Goal: Information Seeking & Learning: Learn about a topic

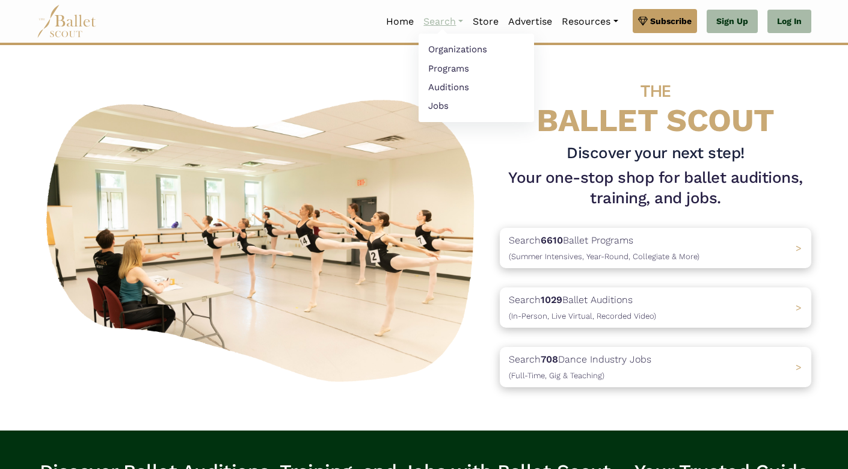
click at [443, 26] on link "Search" at bounding box center [443, 21] width 49 height 25
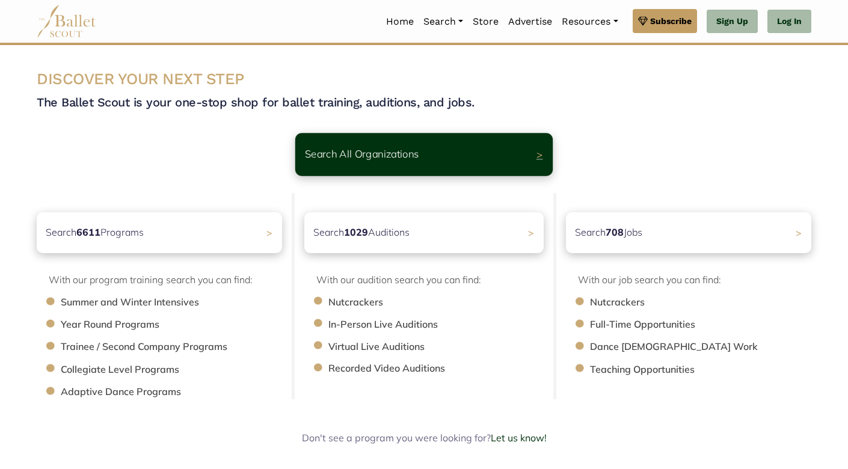
click at [460, 146] on div "Search All Organizations >" at bounding box center [423, 154] width 257 height 43
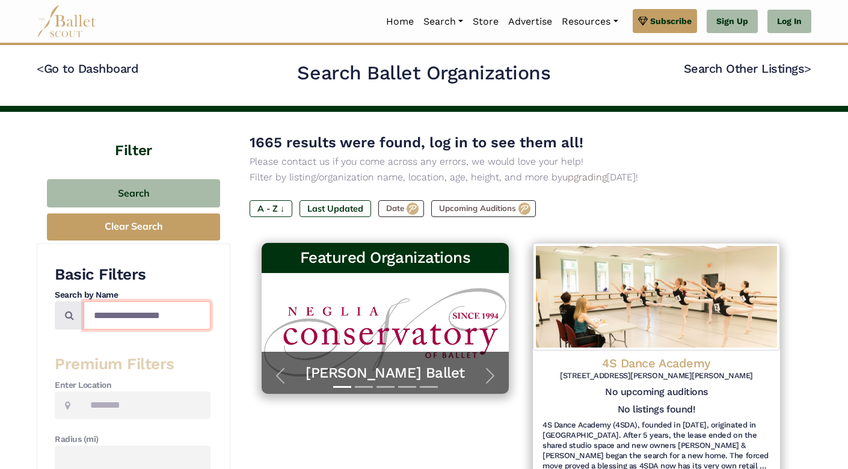
click at [123, 321] on input "Search by names..." at bounding box center [147, 315] width 127 height 28
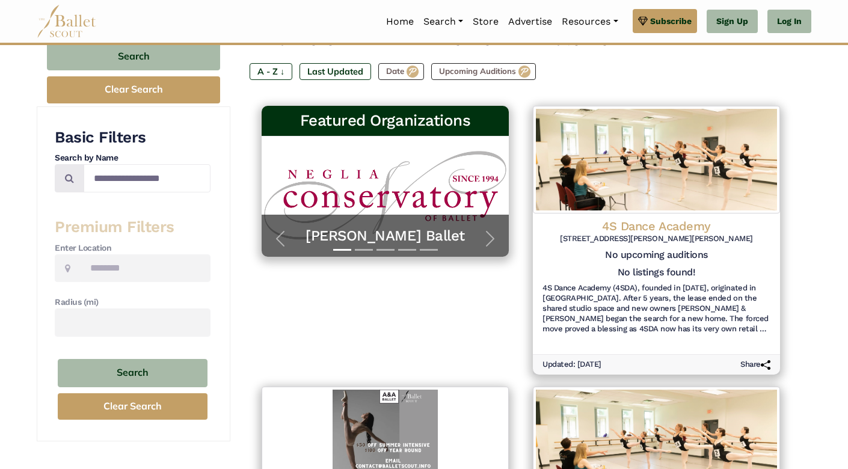
scroll to position [87, 0]
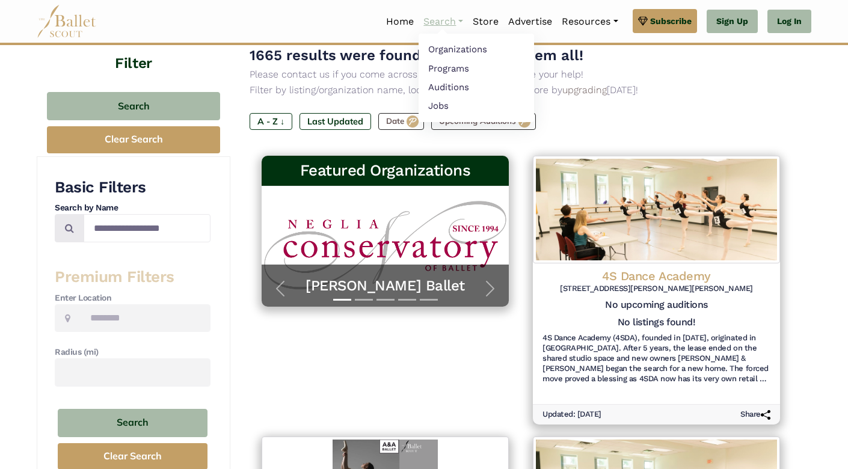
click at [444, 25] on link "Search" at bounding box center [443, 21] width 49 height 25
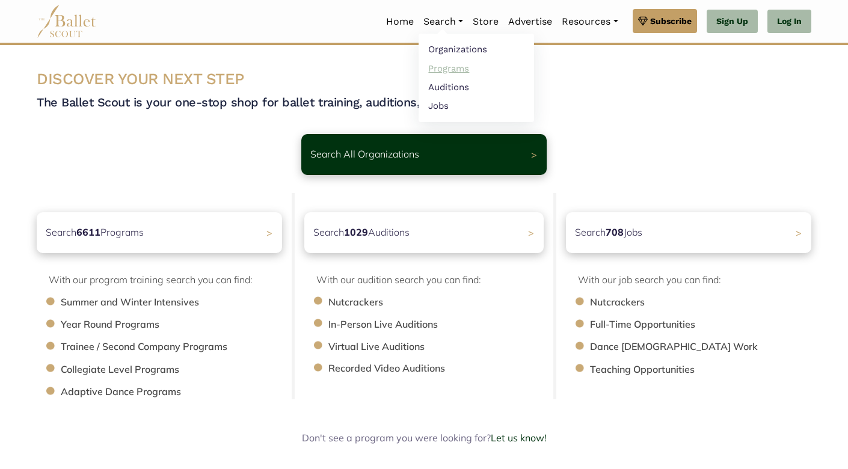
click at [432, 71] on link "Programs" at bounding box center [476, 68] width 115 height 19
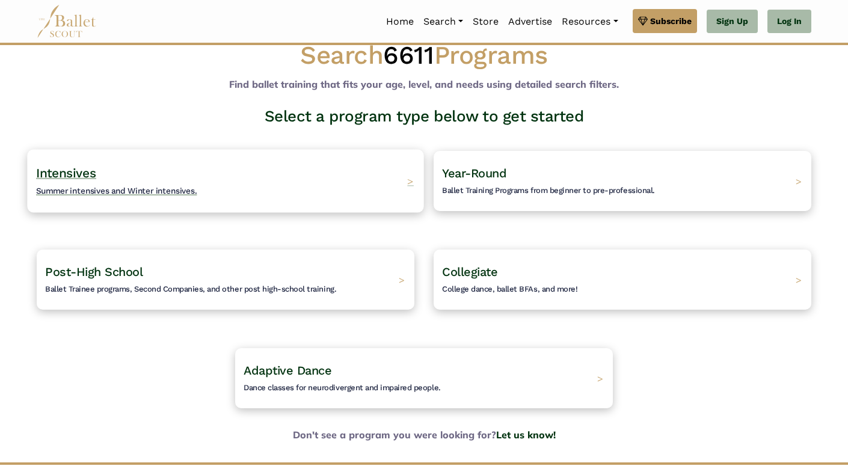
scroll to position [23, 0]
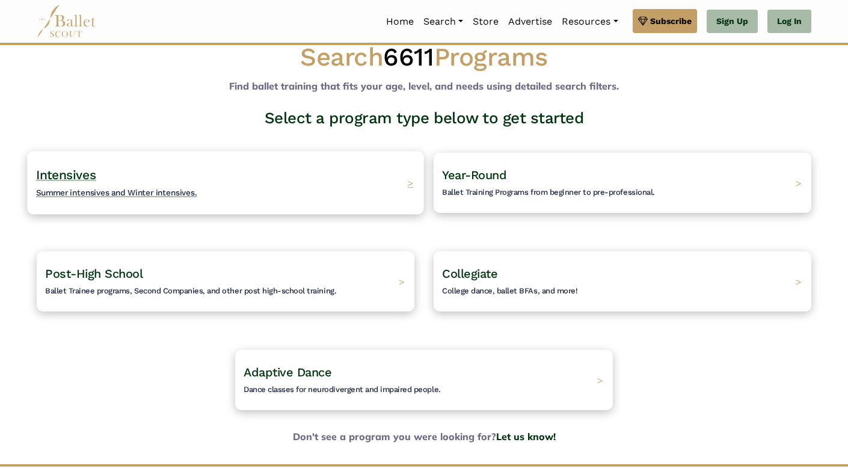
click at [105, 179] on h4 "Intensives Summer intensives and Winter intensives." at bounding box center [116, 183] width 161 height 33
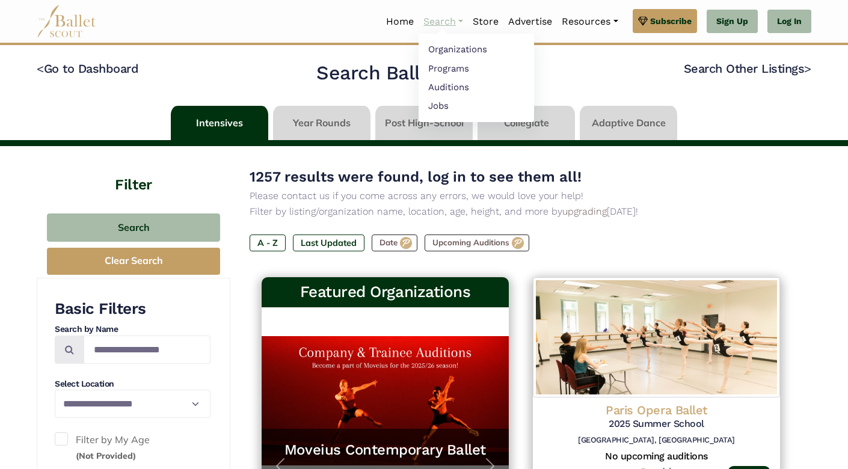
click at [438, 20] on link "Search" at bounding box center [443, 21] width 49 height 25
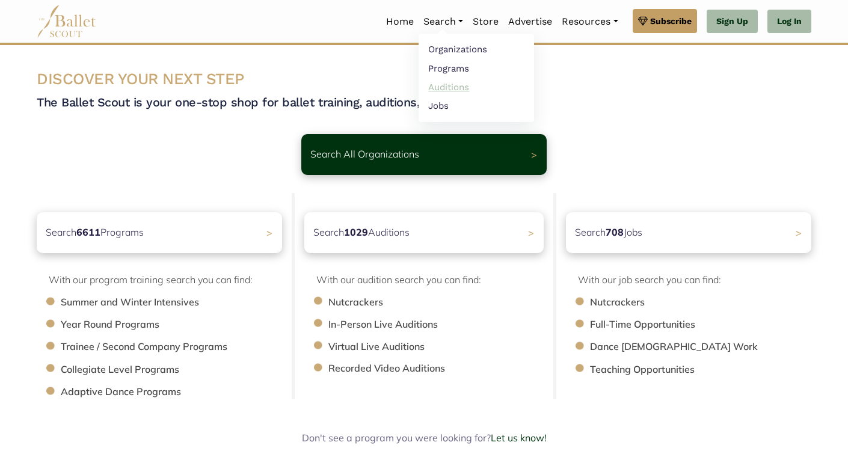
click at [439, 88] on link "Auditions" at bounding box center [476, 87] width 115 height 19
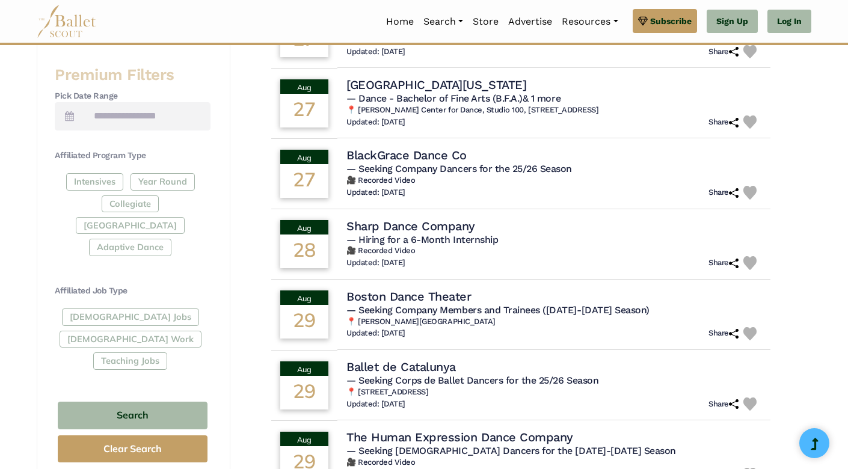
scroll to position [484, 0]
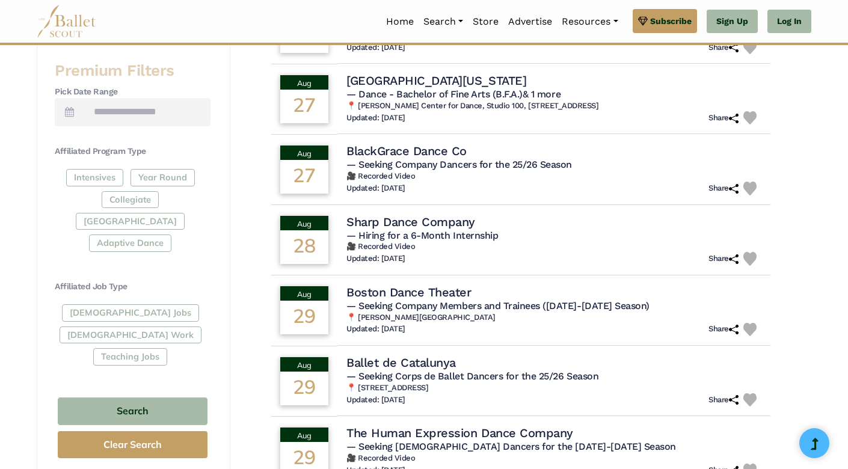
click at [226, 272] on div "Basic Filters Search by Name Enter Location Radius (mi) Audition Type In-Person…" at bounding box center [134, 119] width 194 height 721
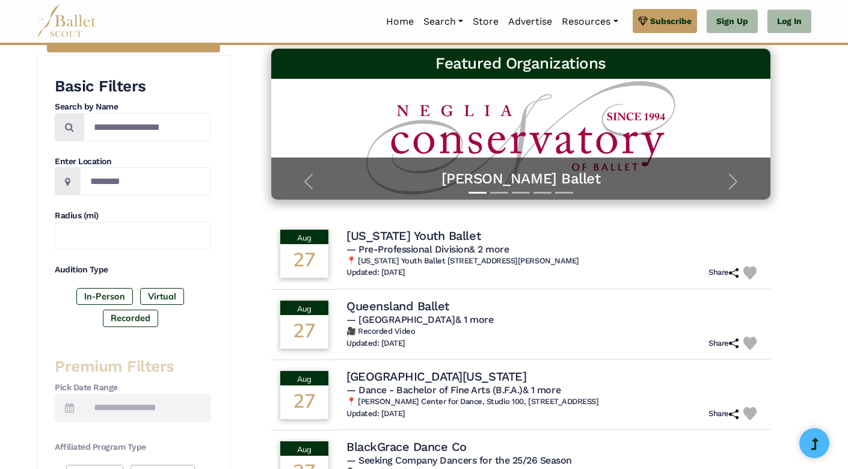
scroll to position [13, 0]
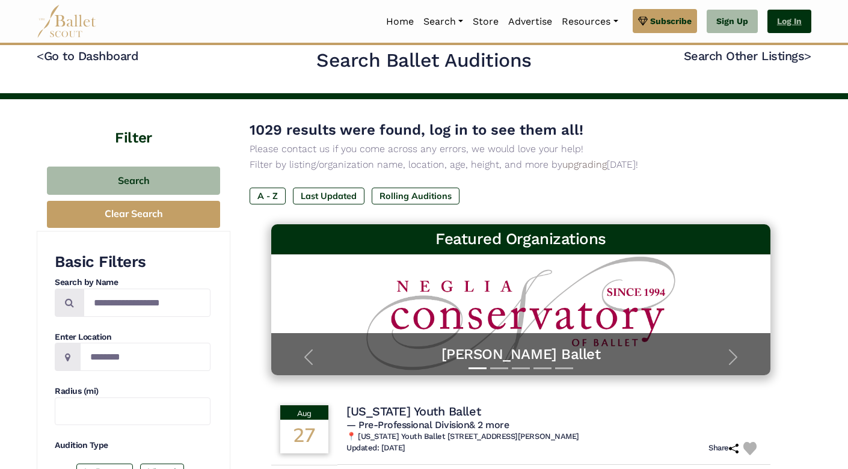
click at [789, 24] on link "Log In" at bounding box center [789, 22] width 44 height 24
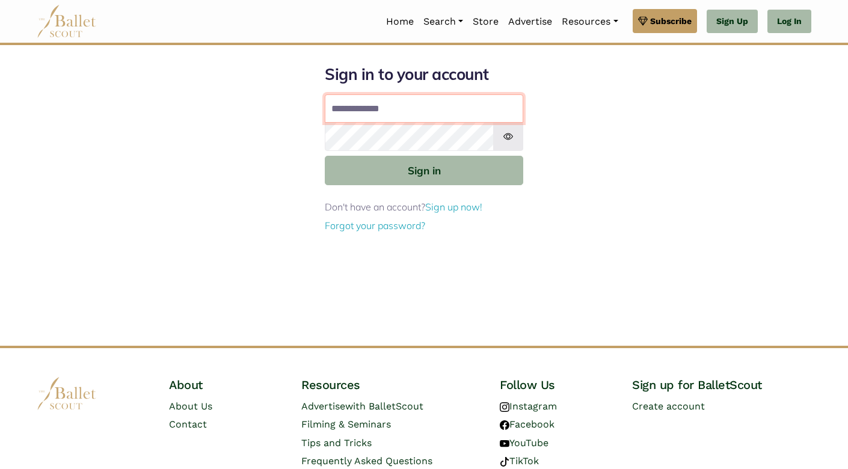
type input "**********"
click at [424, 170] on button "Sign in" at bounding box center [424, 170] width 198 height 29
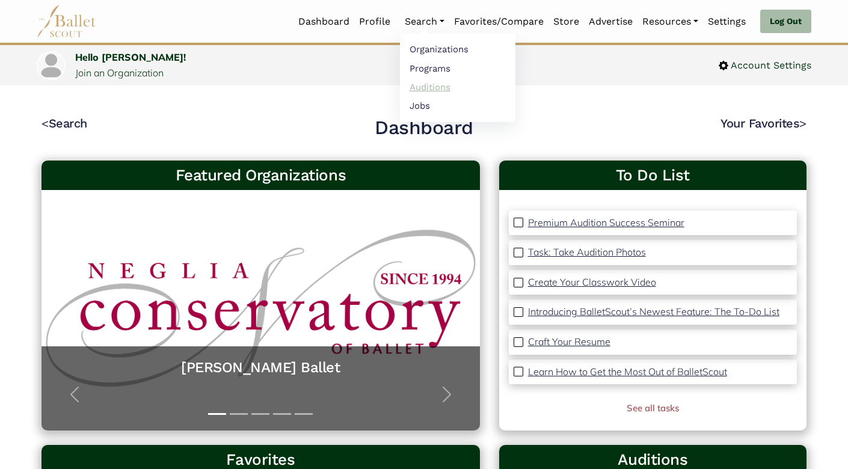
click at [428, 86] on link "Auditions" at bounding box center [457, 87] width 115 height 19
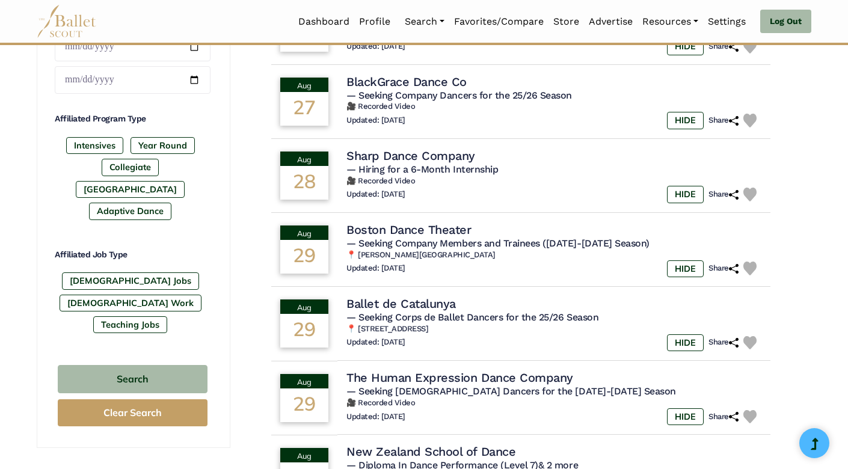
scroll to position [562, 0]
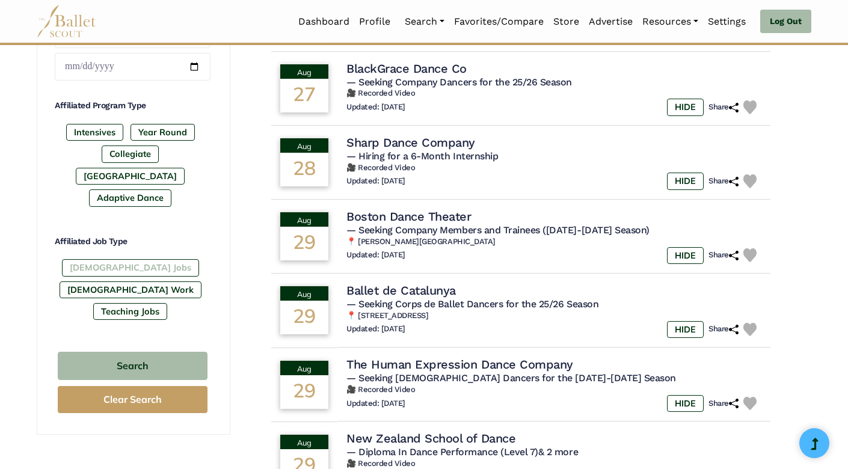
click at [94, 259] on label "[DEMOGRAPHIC_DATA] Jobs" at bounding box center [130, 267] width 137 height 17
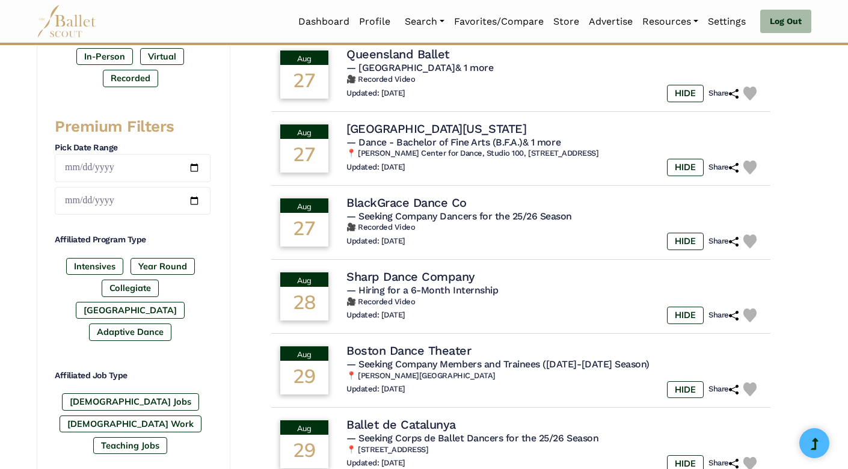
scroll to position [429, 0]
click at [158, 301] on label "[GEOGRAPHIC_DATA]" at bounding box center [130, 309] width 109 height 17
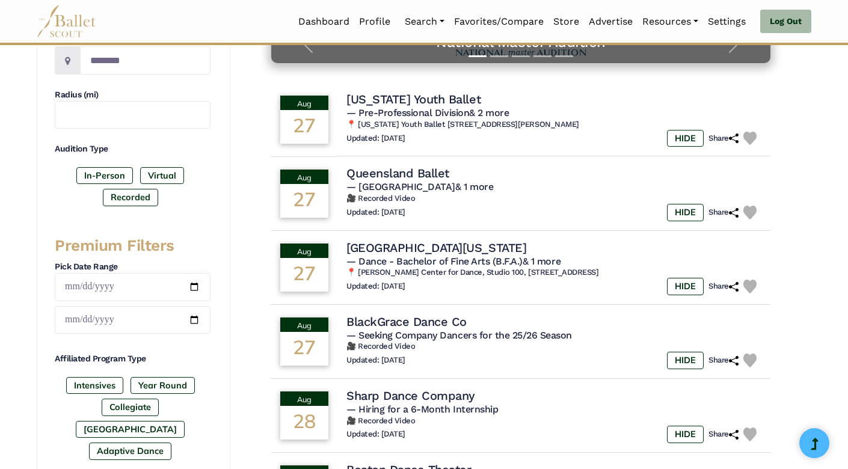
scroll to position [303, 0]
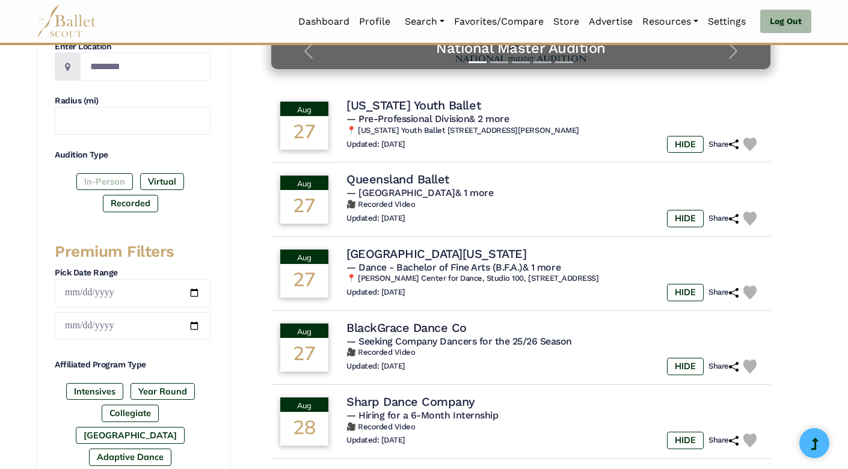
click at [97, 179] on label "In-Person" at bounding box center [104, 181] width 57 height 17
click at [143, 202] on label "Recorded" at bounding box center [130, 203] width 55 height 17
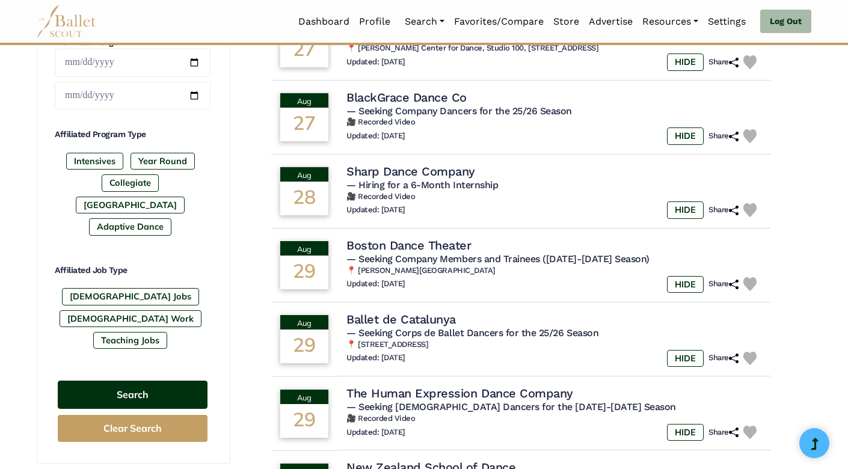
scroll to position [538, 0]
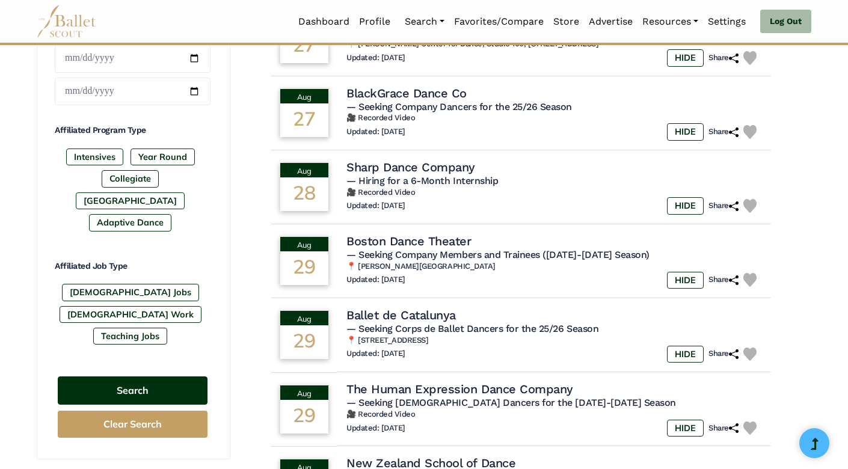
click at [132, 376] on button "Search" at bounding box center [133, 390] width 150 height 28
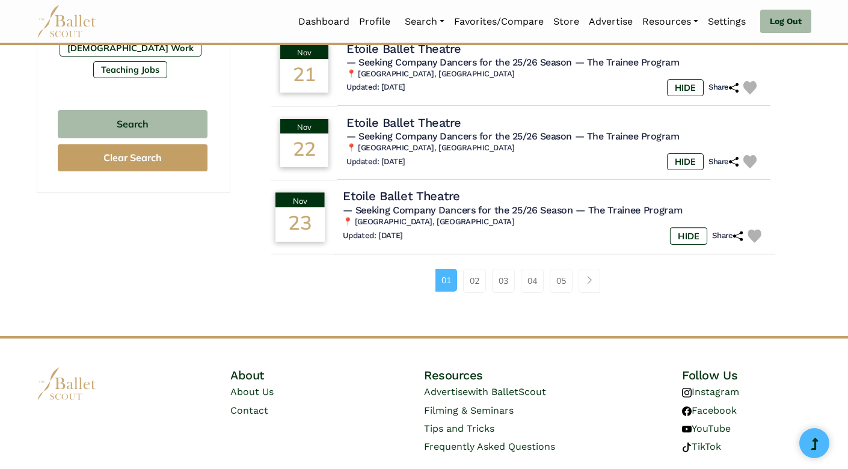
scroll to position [806, 0]
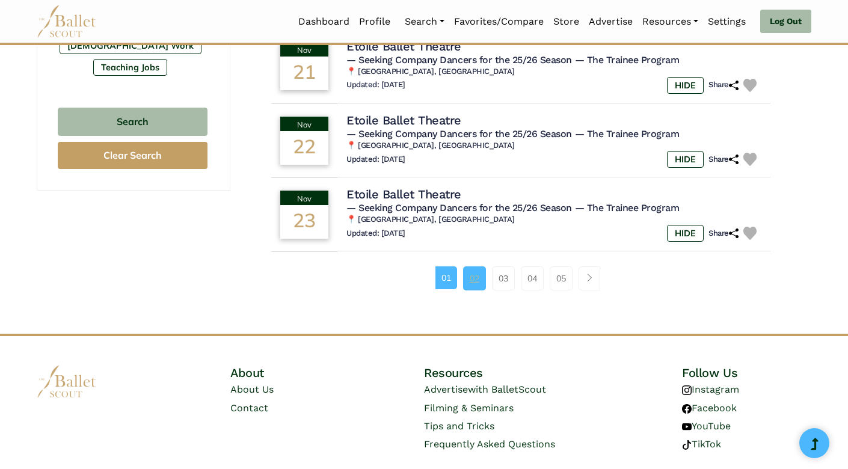
click at [482, 271] on link "02" at bounding box center [474, 278] width 23 height 24
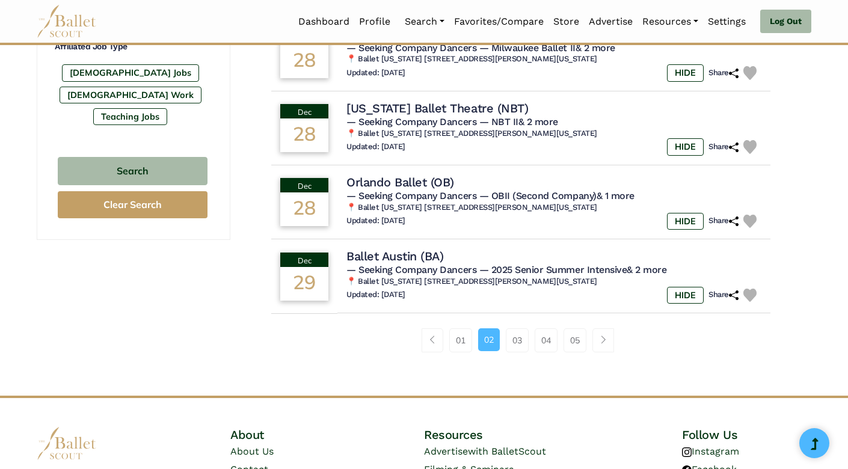
scroll to position [770, 0]
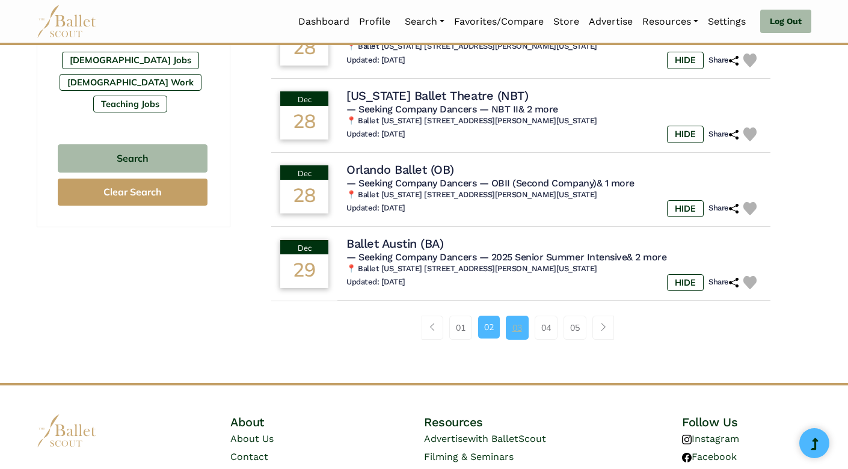
click at [515, 318] on link "03" at bounding box center [517, 328] width 23 height 24
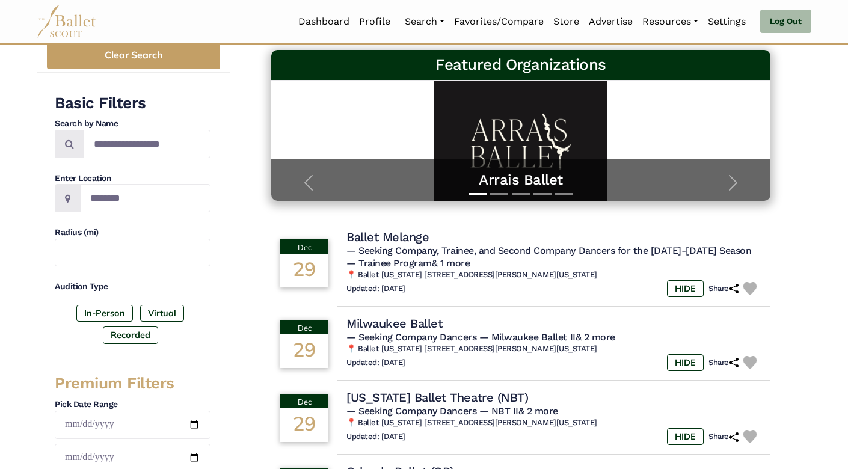
scroll to position [172, 0]
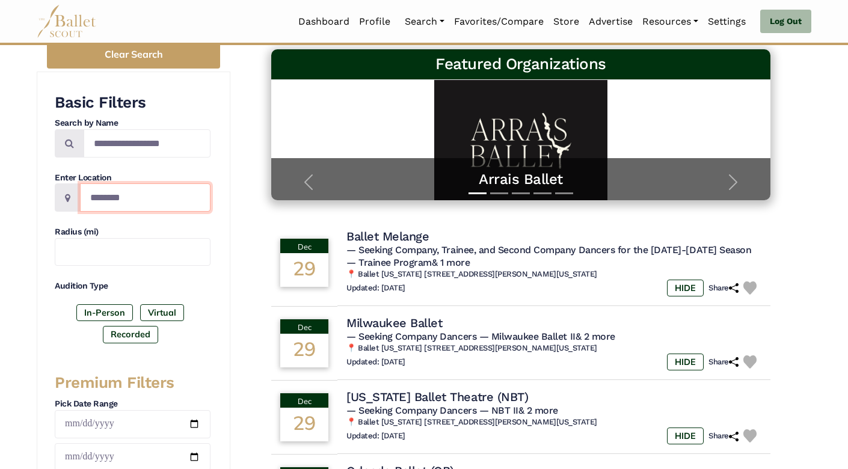
click at [112, 202] on input "Location" at bounding box center [145, 197] width 130 height 28
type input "**********"
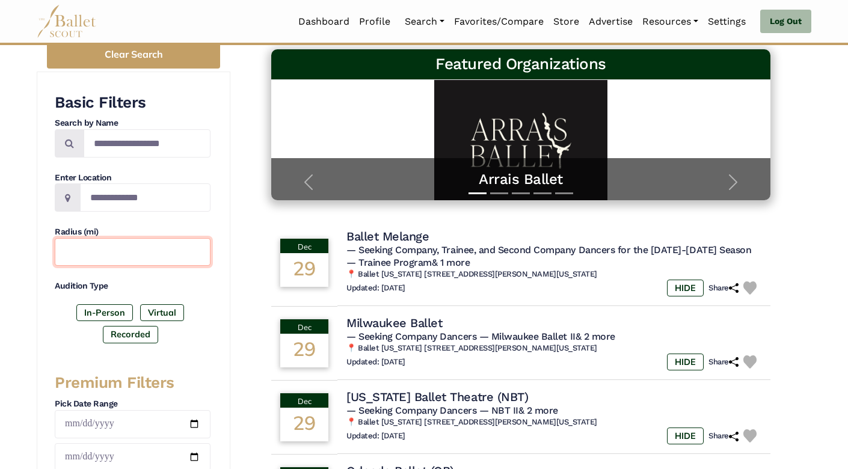
click at [100, 260] on input "text" at bounding box center [133, 252] width 156 height 28
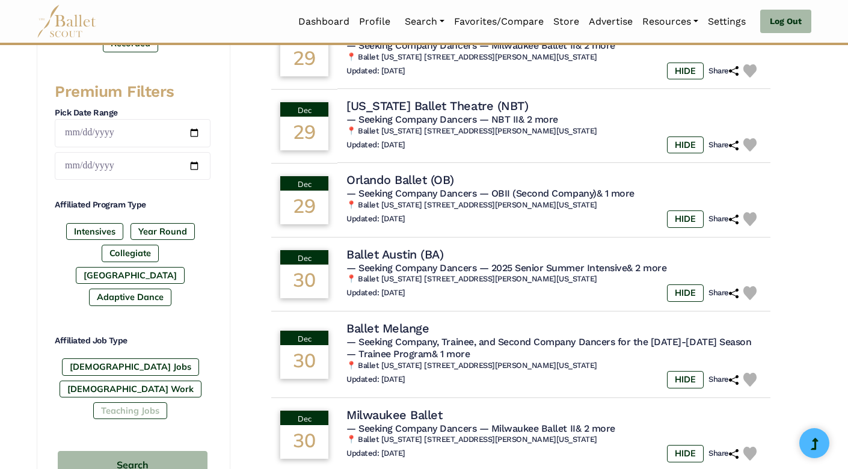
scroll to position [489, 0]
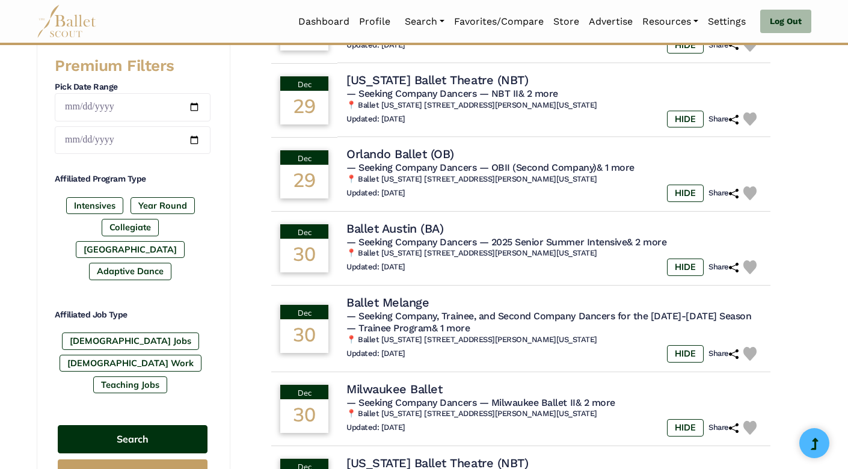
type input "**"
click at [130, 425] on button "Search" at bounding box center [133, 439] width 150 height 28
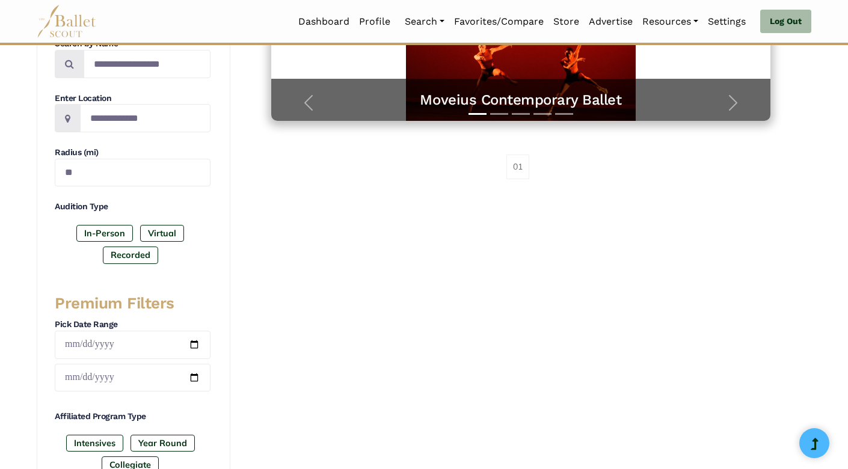
scroll to position [124, 0]
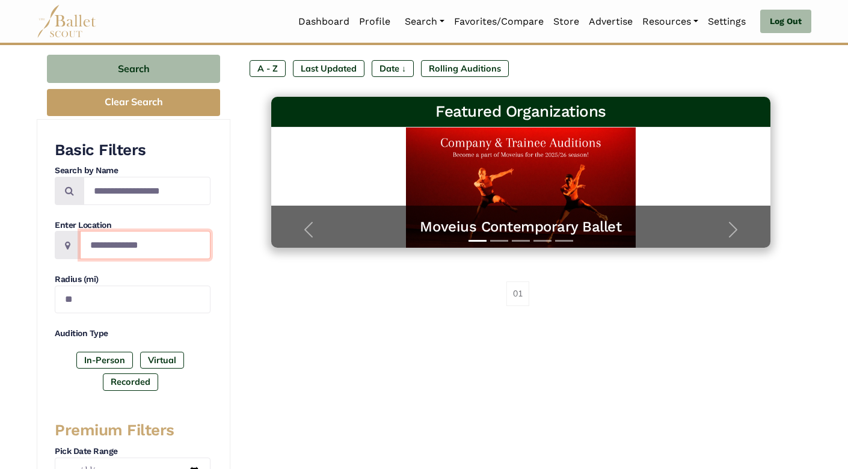
click at [152, 244] on input "**********" at bounding box center [145, 245] width 130 height 28
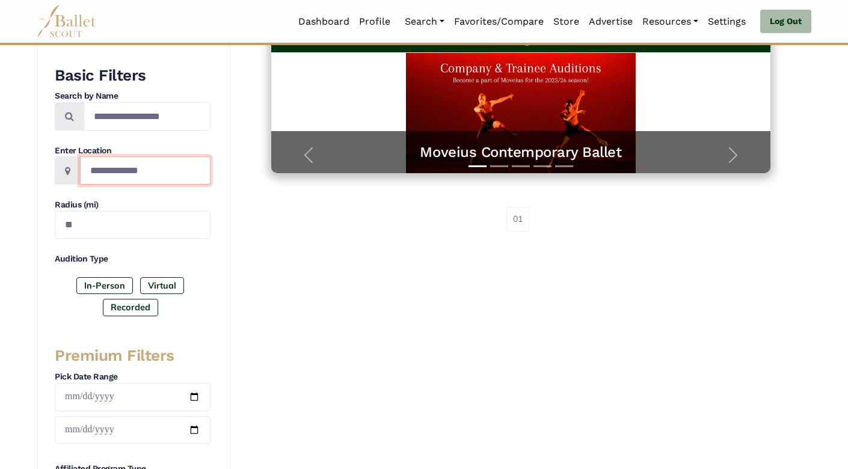
scroll to position [206, 0]
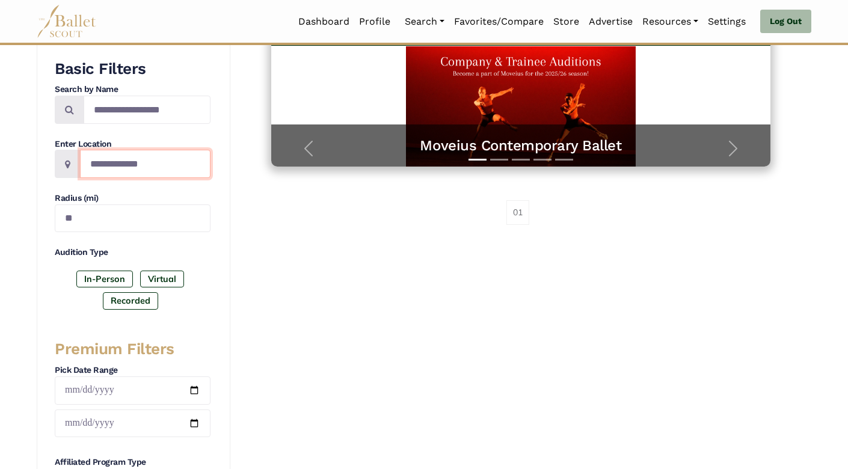
drag, startPoint x: 171, startPoint y: 159, endPoint x: -4, endPoint y: 133, distance: 177.6
click at [0, 133] on html "Loading... Please Wait Dashboard Profile Organizations" at bounding box center [424, 377] width 848 height 1166
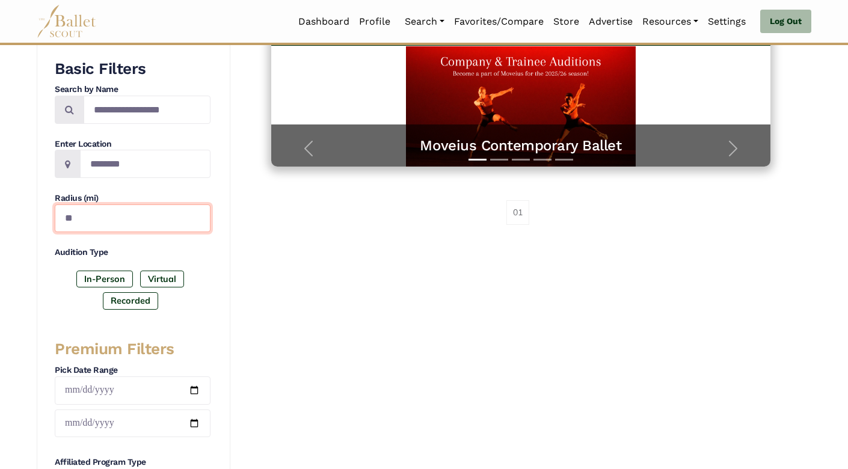
drag, startPoint x: 100, startPoint y: 224, endPoint x: 7, endPoint y: 218, distance: 94.0
click at [7, 218] on div "Filter Search Clear Search Basic Filters Search by Name Enter Location Radius (…" at bounding box center [424, 433] width 848 height 1054
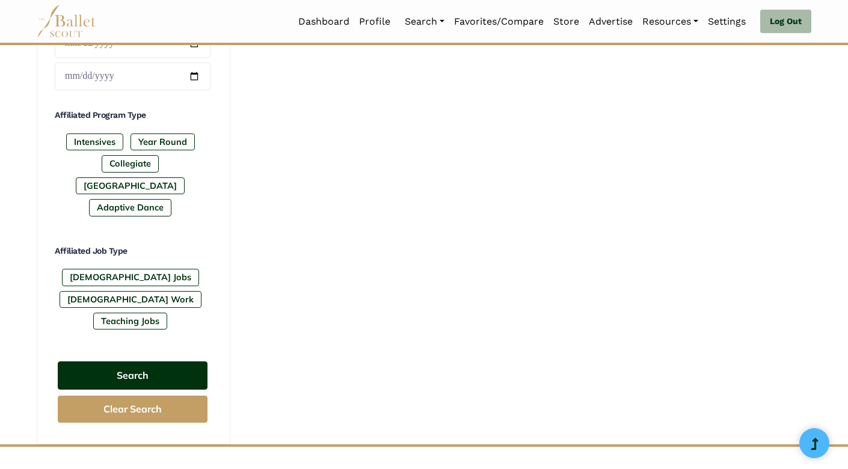
scroll to position [565, 0]
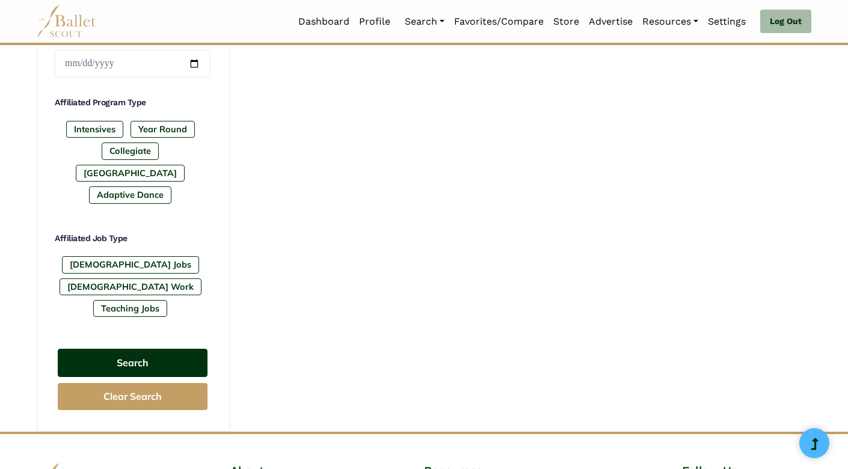
click at [117, 349] on button "Search" at bounding box center [133, 363] width 150 height 28
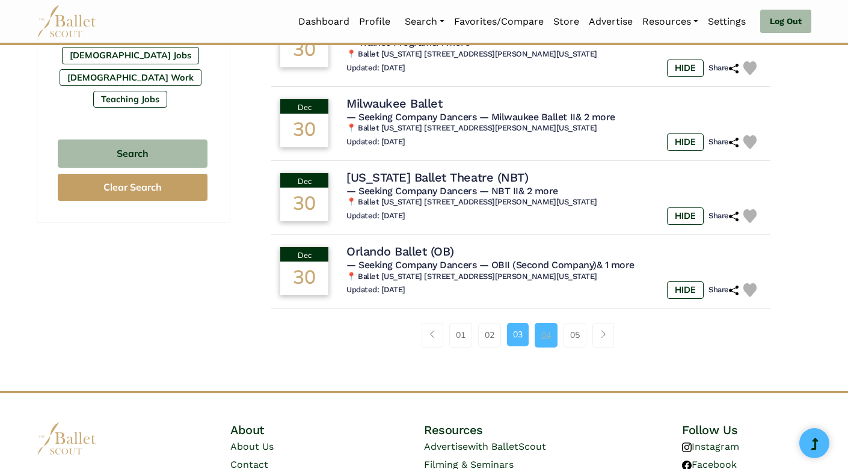
scroll to position [776, 0]
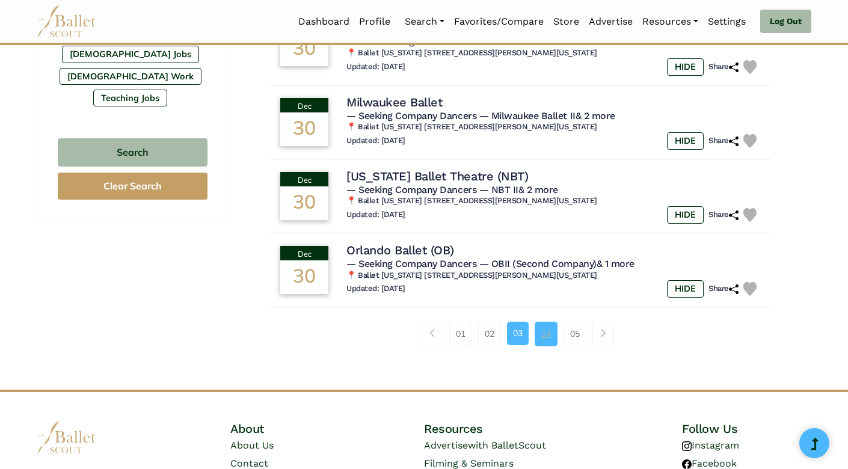
click at [545, 326] on link "04" at bounding box center [546, 334] width 23 height 24
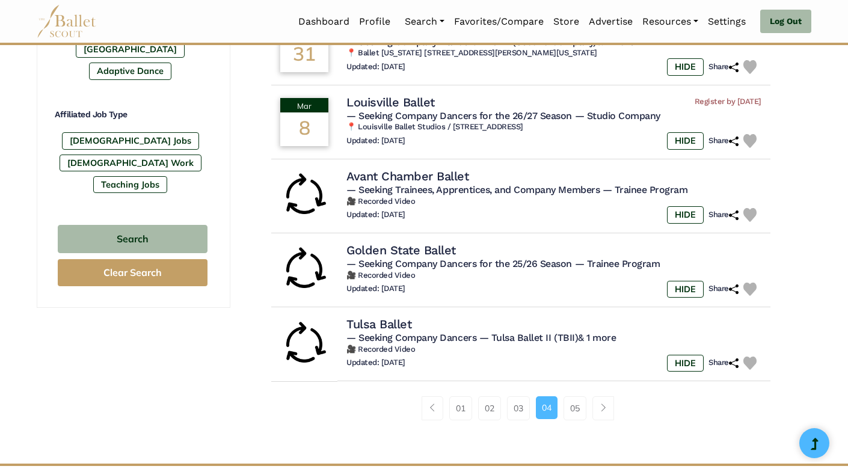
scroll to position [764, 0]
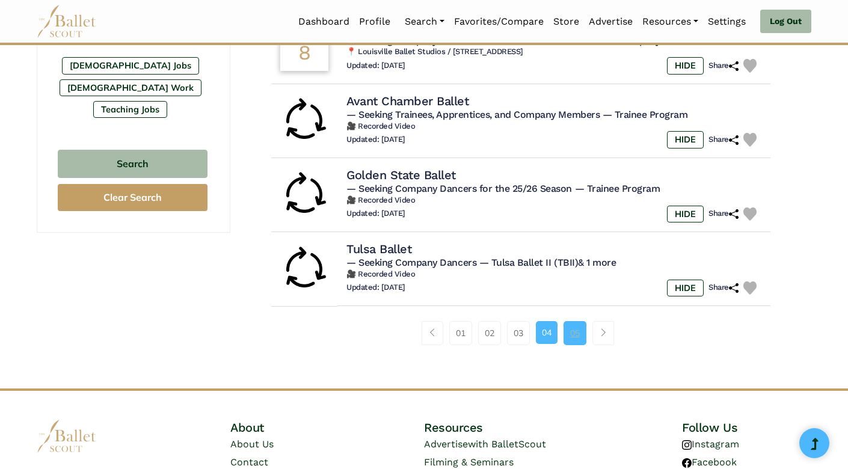
click at [572, 321] on link "05" at bounding box center [574, 333] width 23 height 24
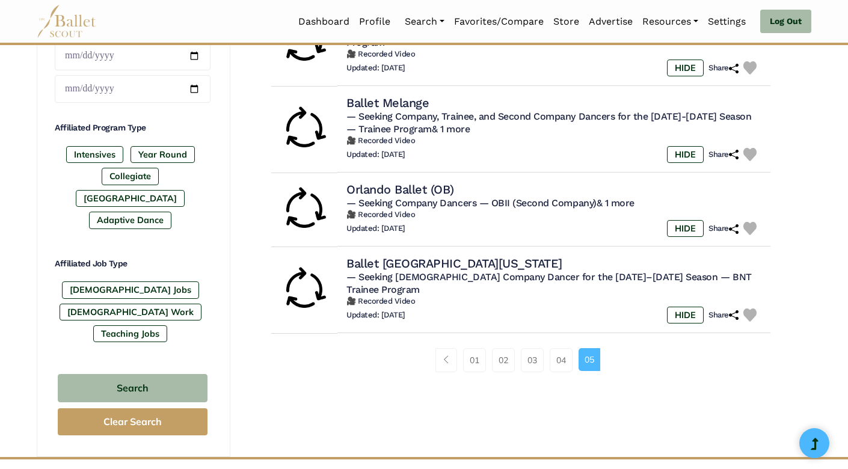
scroll to position [539, 0]
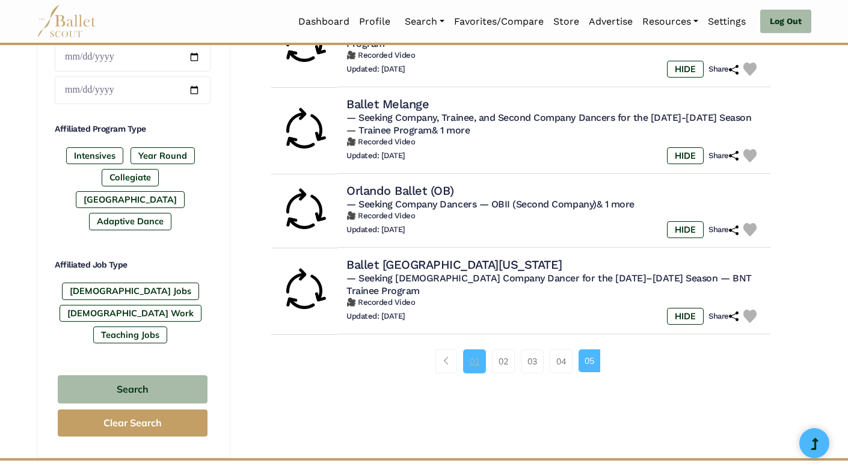
click at [477, 349] on link "01" at bounding box center [474, 361] width 23 height 24
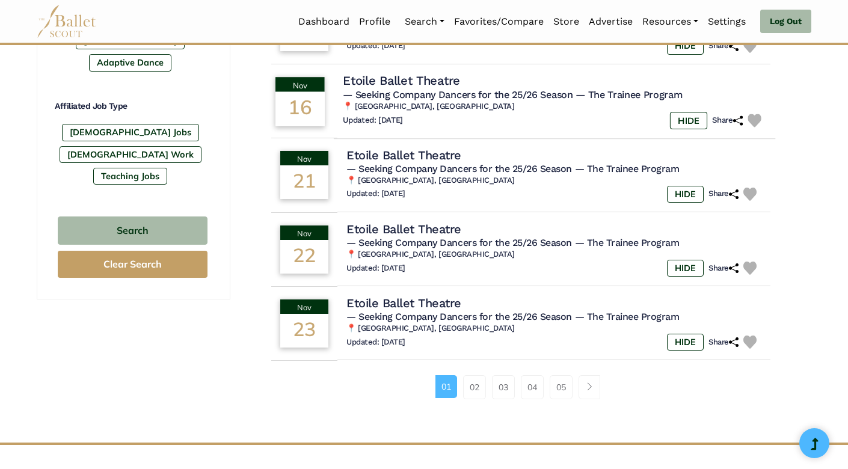
scroll to position [699, 0]
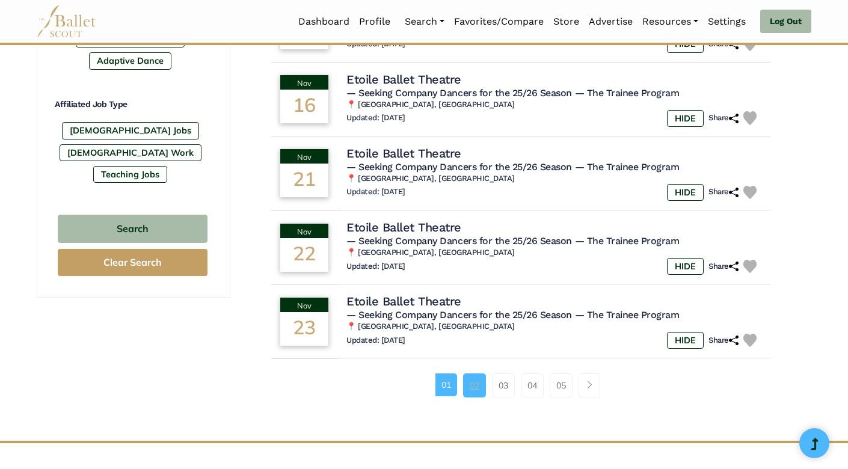
click at [478, 375] on link "02" at bounding box center [474, 385] width 23 height 24
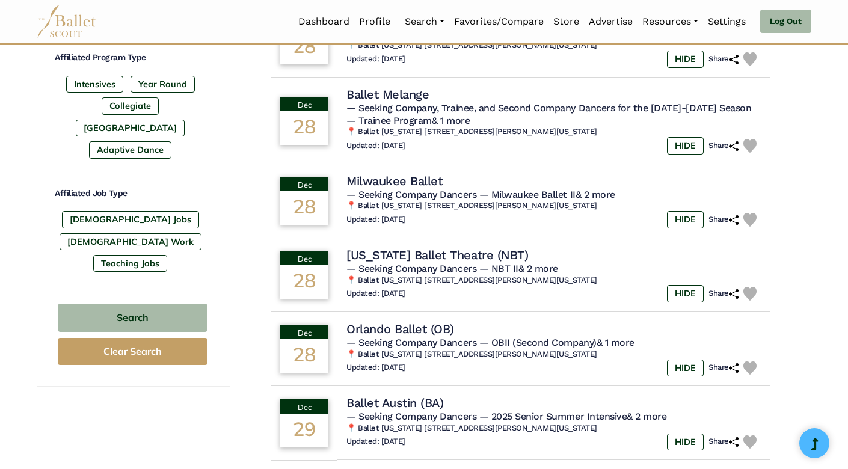
scroll to position [659, 0]
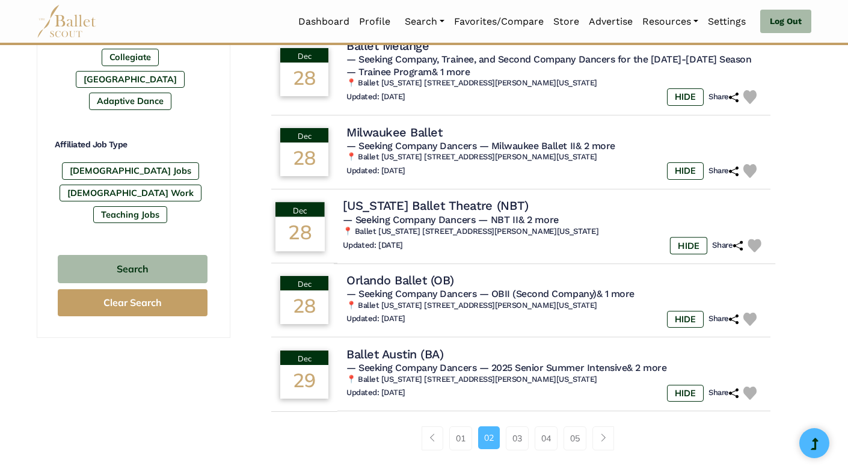
click at [752, 239] on img at bounding box center [754, 246] width 14 height 14
click at [751, 313] on img at bounding box center [754, 320] width 14 height 14
click at [491, 19] on link "Favorites/Compare" at bounding box center [498, 21] width 99 height 25
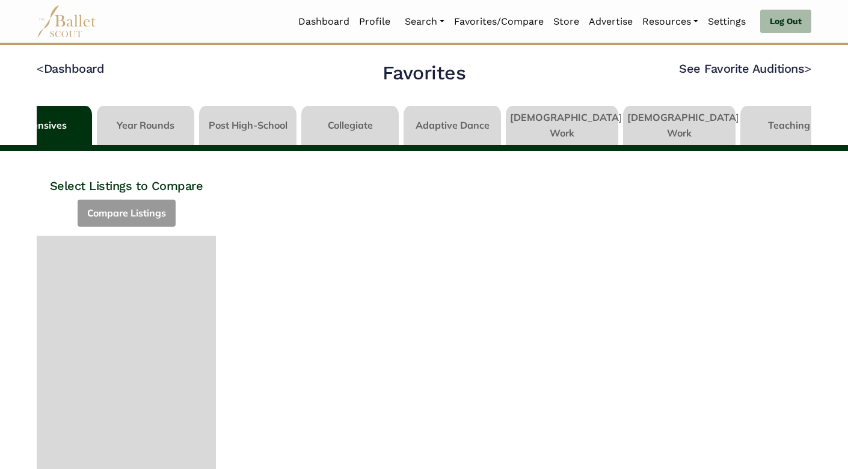
scroll to position [0, 43]
click at [262, 118] on link at bounding box center [248, 123] width 97 height 34
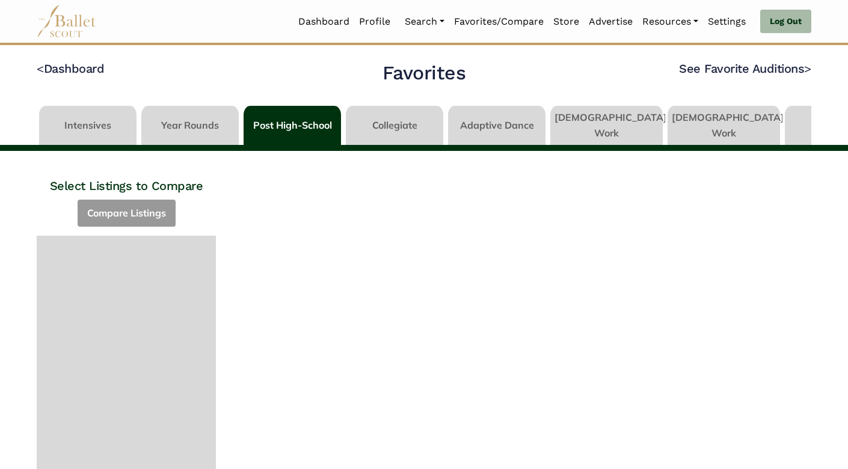
scroll to position [0, 43]
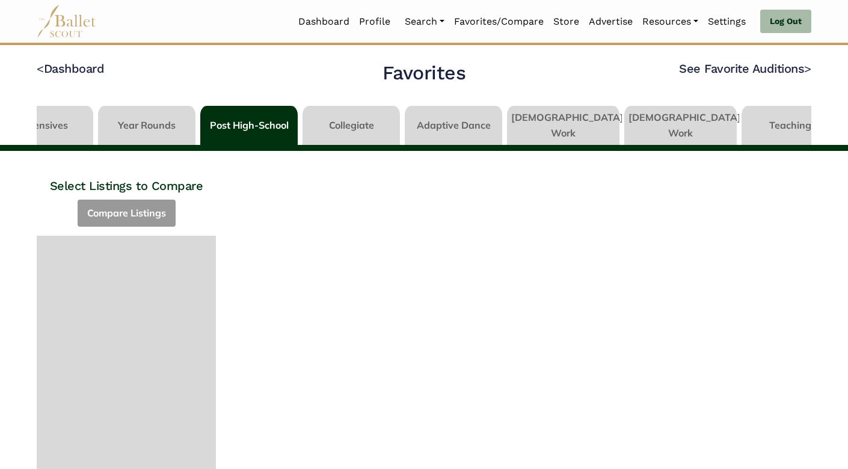
click at [369, 129] on link at bounding box center [350, 123] width 97 height 34
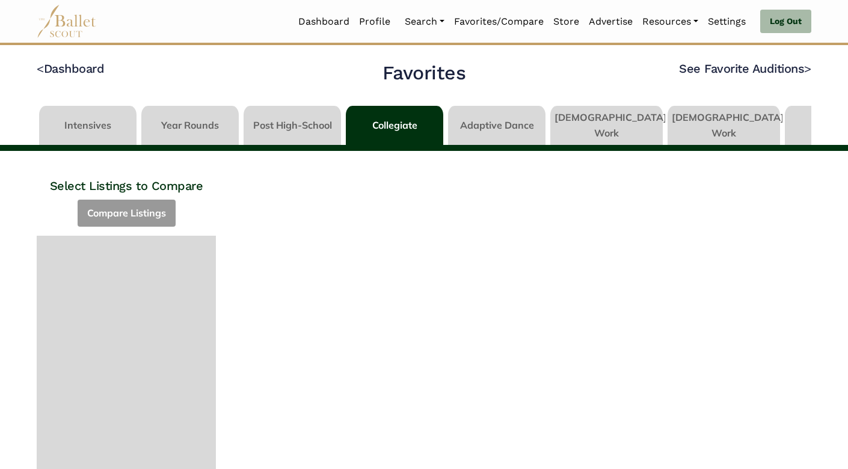
scroll to position [0, 43]
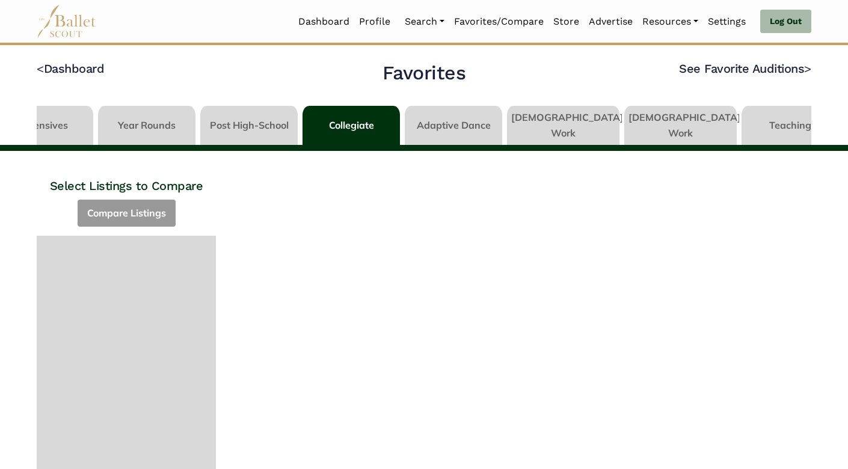
click at [548, 129] on link at bounding box center [563, 123] width 112 height 34
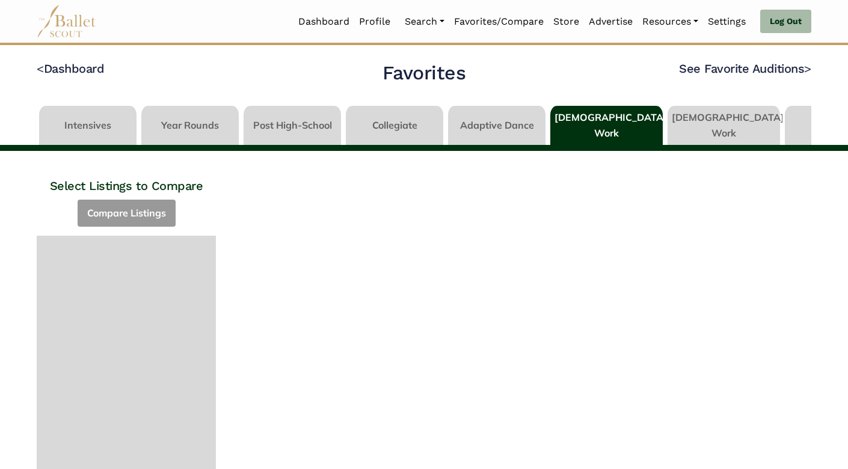
scroll to position [0, 43]
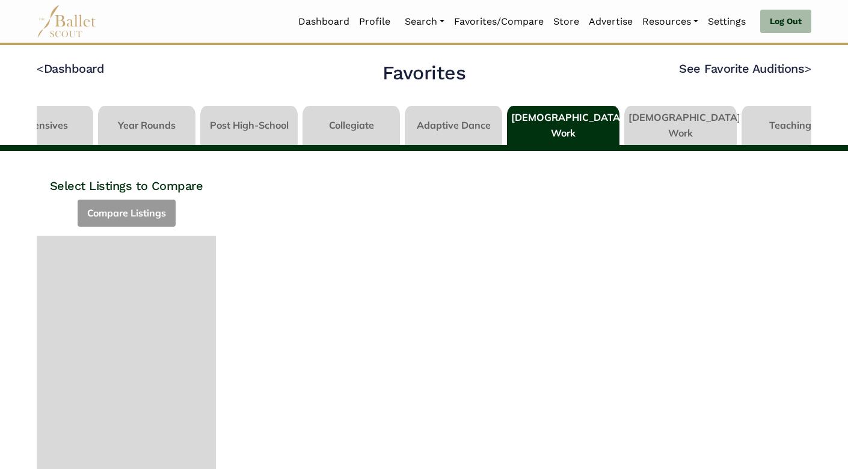
click at [693, 79] on h4 "See Favorite Auditions >" at bounding box center [684, 76] width 256 height 30
click at [693, 69] on link "See Favorite Auditions >" at bounding box center [745, 68] width 132 height 14
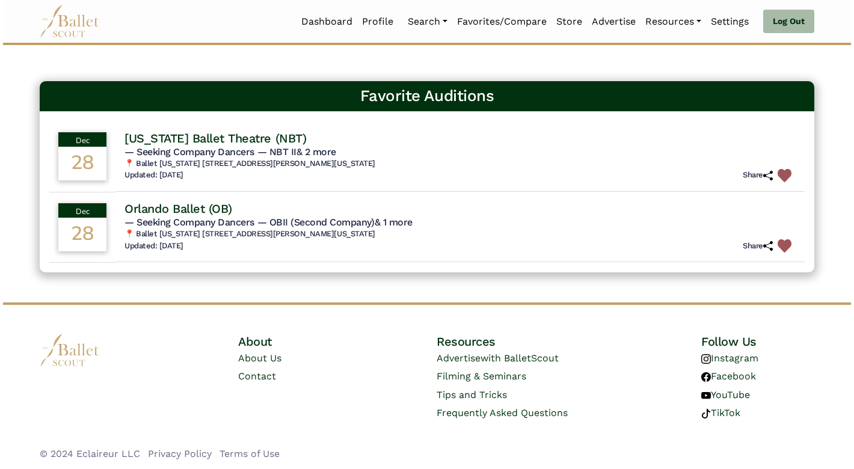
scroll to position [54, 0]
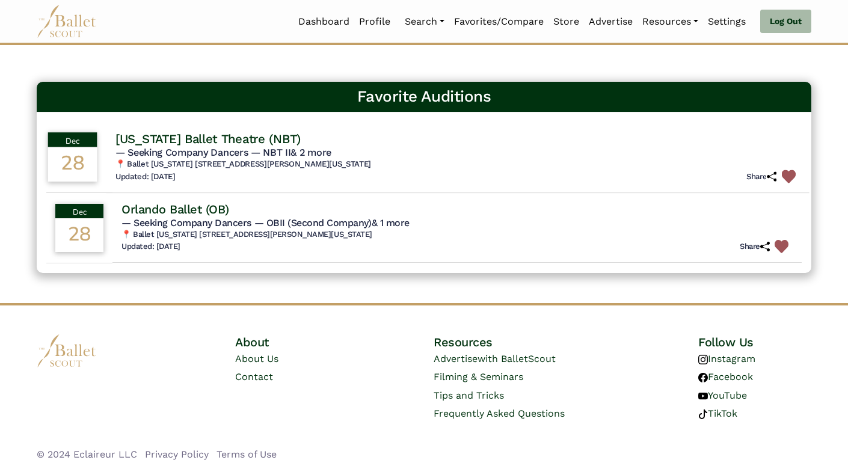
click at [227, 132] on h4 "[US_STATE] Ballet Theatre (NBT)" at bounding box center [207, 138] width 185 height 16
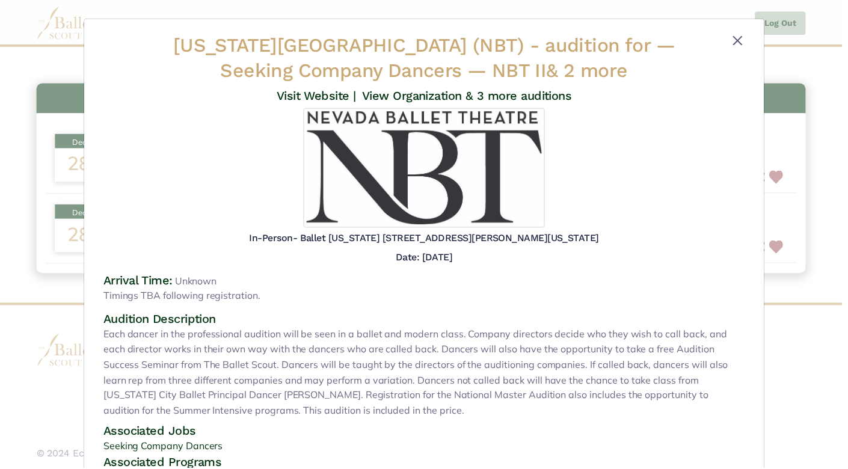
scroll to position [0, 0]
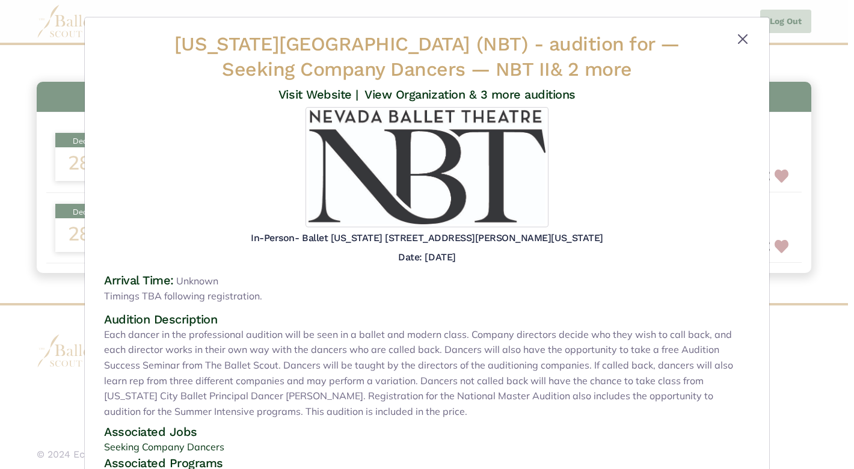
click at [740, 40] on button "Close" at bounding box center [742, 39] width 14 height 14
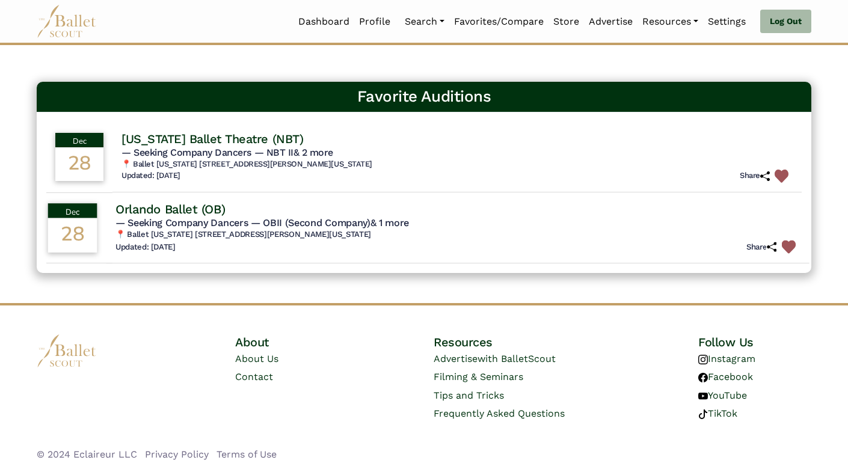
click at [327, 204] on div "Orlando Ballet (OB)" at bounding box center [457, 209] width 684 height 16
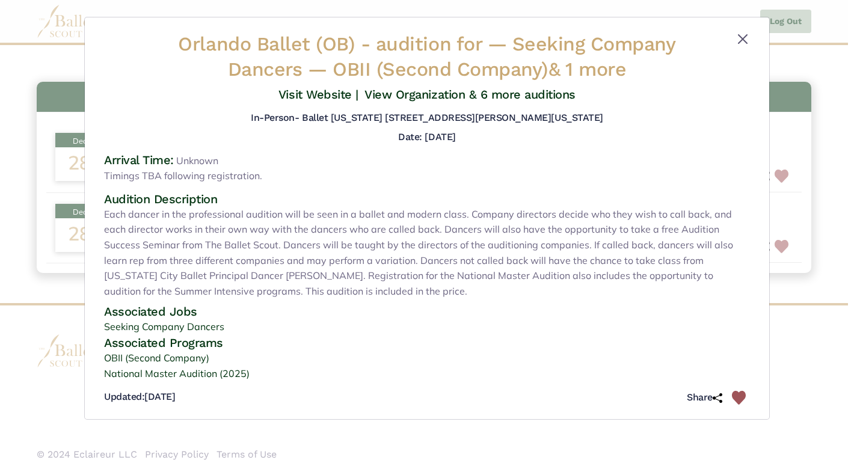
click at [738, 38] on button "Close" at bounding box center [742, 39] width 14 height 14
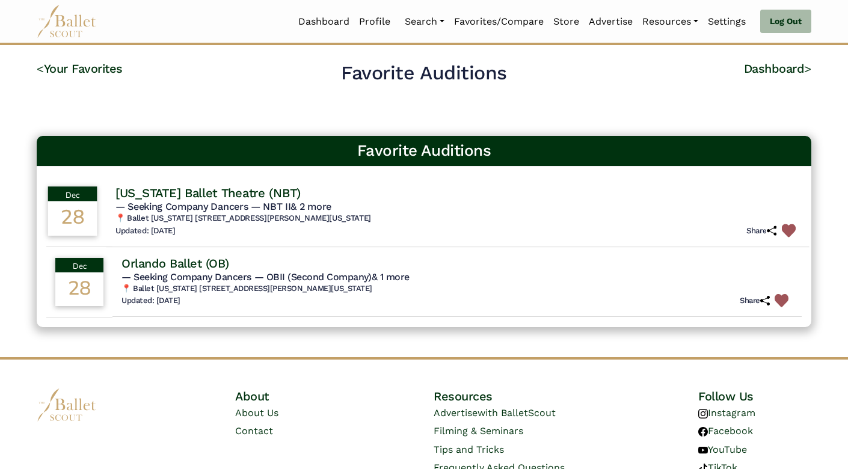
click at [791, 228] on img at bounding box center [789, 231] width 14 height 14
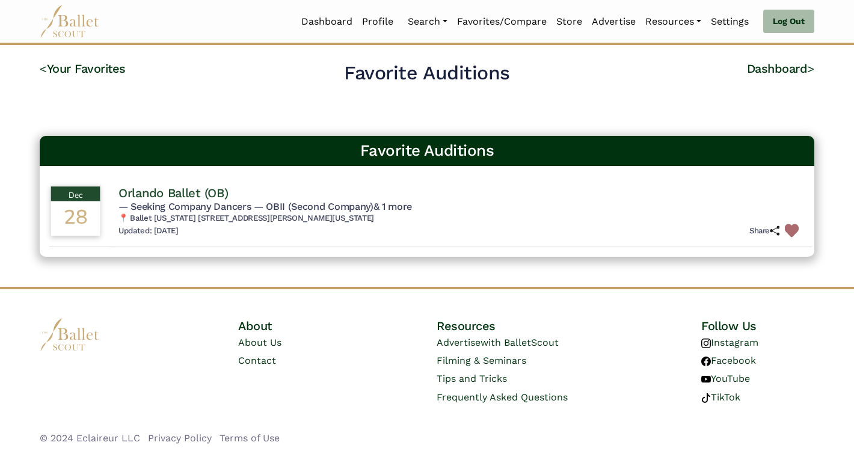
click at [790, 233] on img at bounding box center [792, 231] width 14 height 14
